Goal: Information Seeking & Learning: Learn about a topic

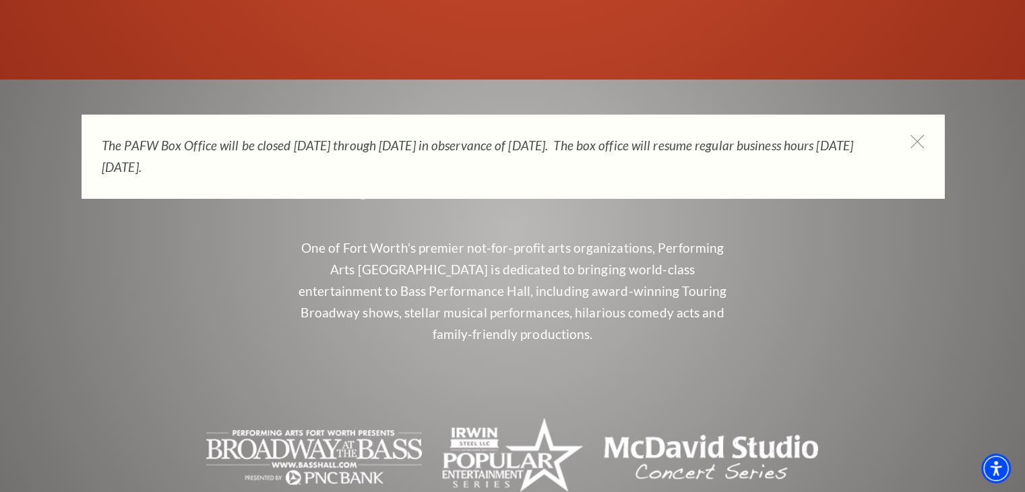
scroll to position [5561, 0]
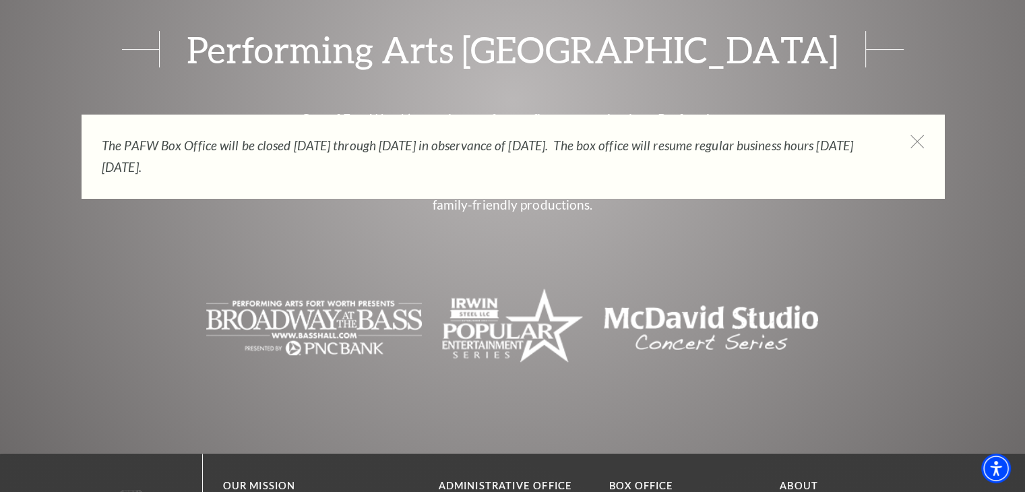
drag, startPoint x: 434, startPoint y: 210, endPoint x: 585, endPoint y: 208, distance: 151.6
copy p "[STREET_ADDRESS]"
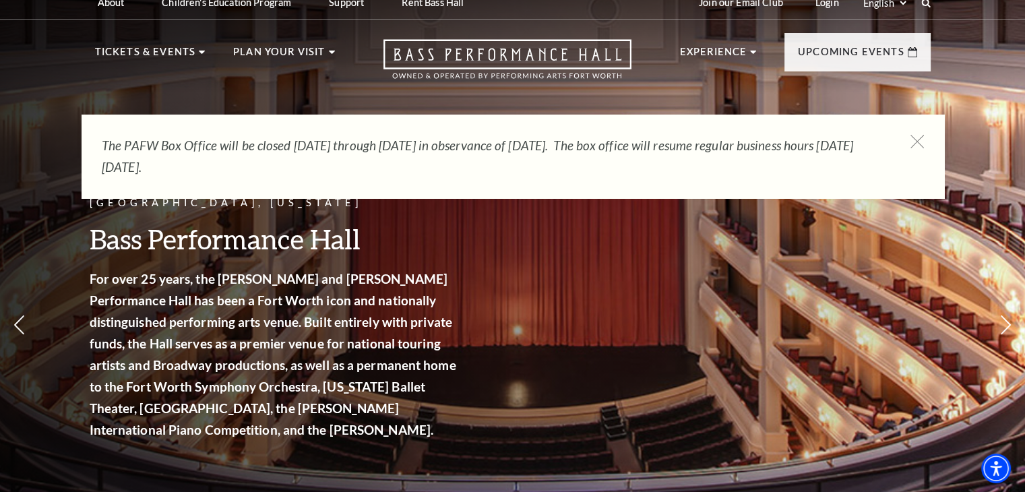
scroll to position [0, 0]
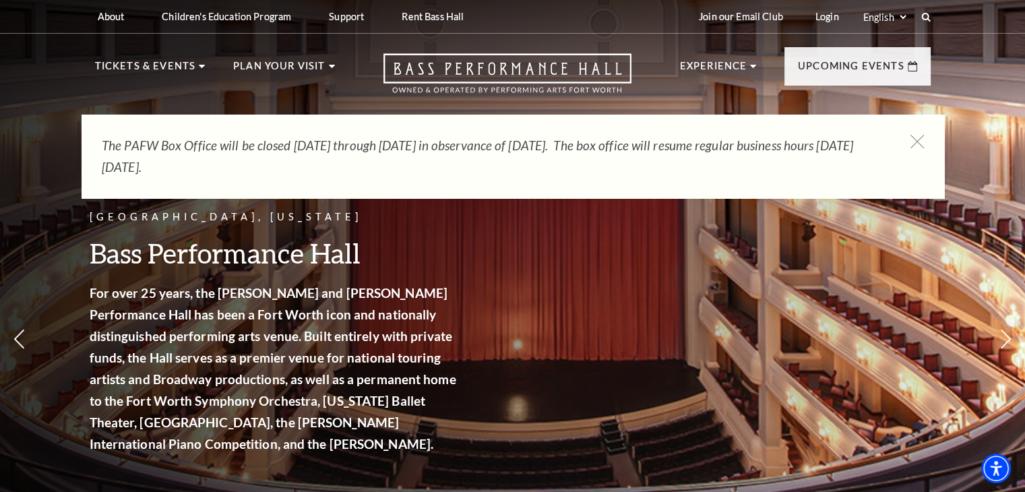
click at [928, 144] on div "The PAFW Box Office will be closed [DATE] through [DATE] in observance of [DATE…" at bounding box center [513, 157] width 862 height 84
click at [921, 141] on icon at bounding box center [916, 141] width 17 height 17
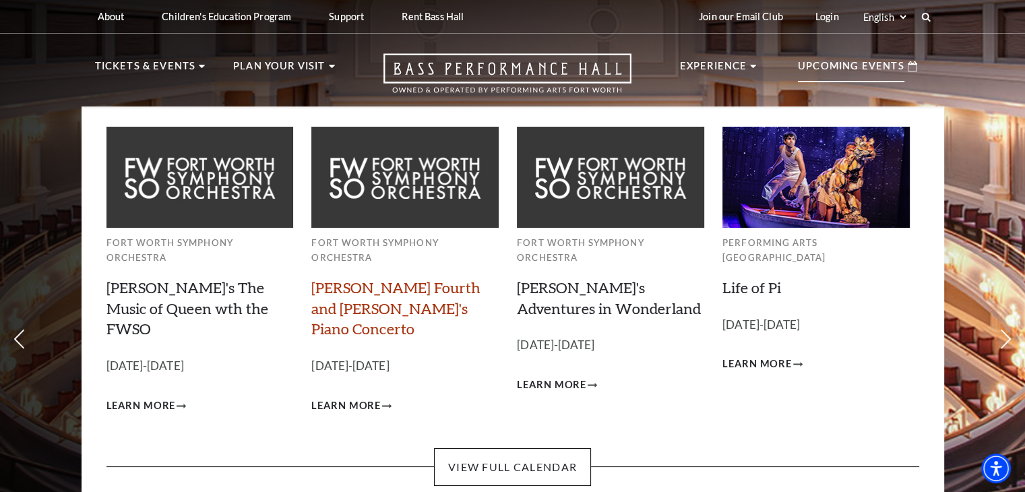
click at [378, 278] on link "[PERSON_NAME] Fourth and [PERSON_NAME]'s Piano Concerto" at bounding box center [395, 308] width 169 height 60
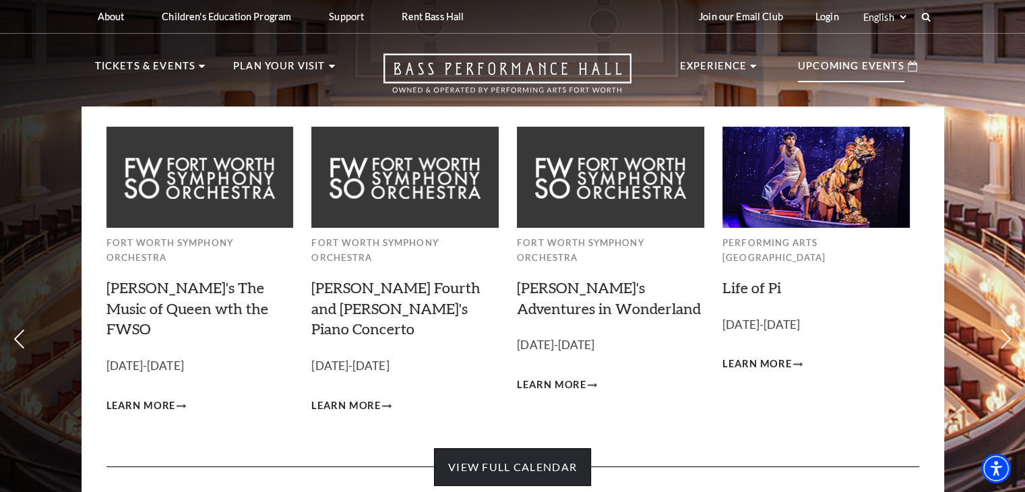
click at [520, 448] on link "View Full Calendar" at bounding box center [512, 467] width 157 height 38
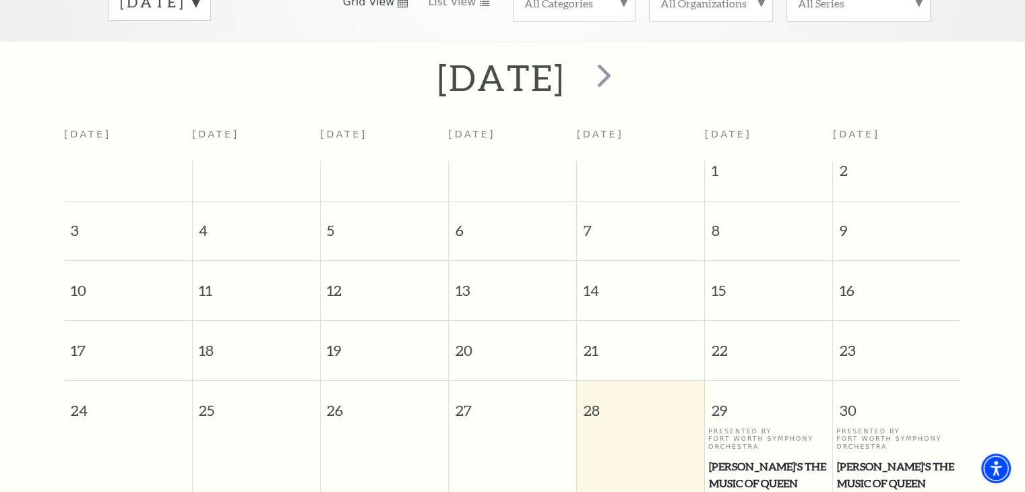
scroll to position [253, 0]
click at [623, 61] on span "next" at bounding box center [604, 75] width 38 height 38
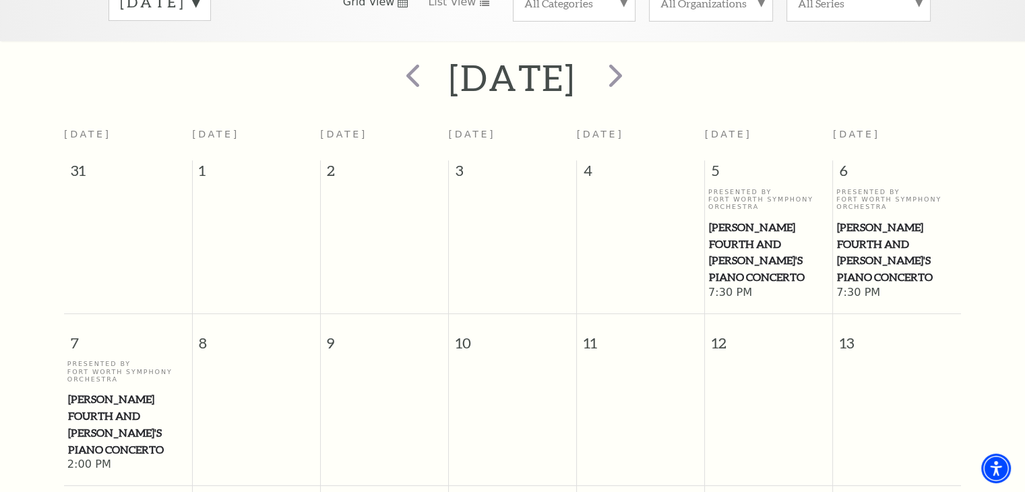
click at [112, 391] on span "[PERSON_NAME] Fourth and [PERSON_NAME]'s Piano Concerto" at bounding box center [128, 424] width 120 height 67
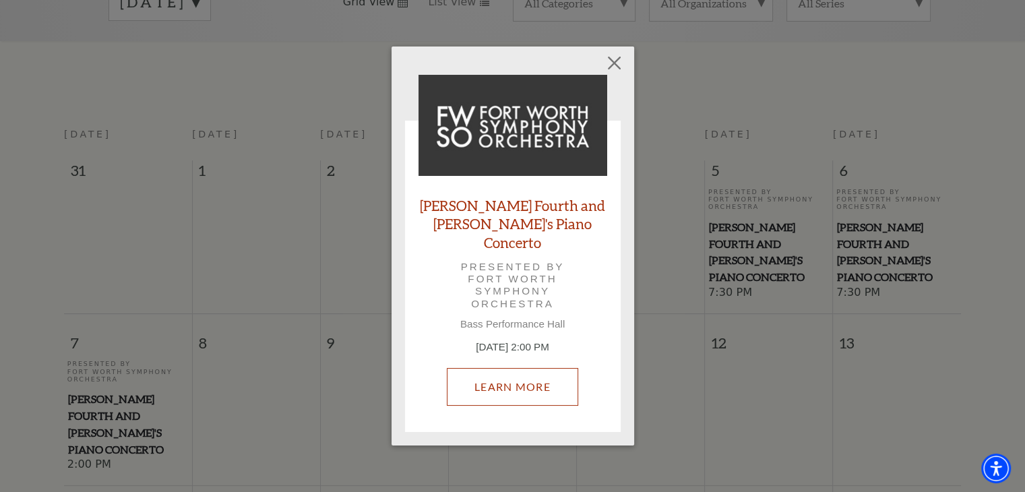
click at [501, 373] on link "Learn More" at bounding box center [512, 387] width 131 height 38
